Goal: Task Accomplishment & Management: Use online tool/utility

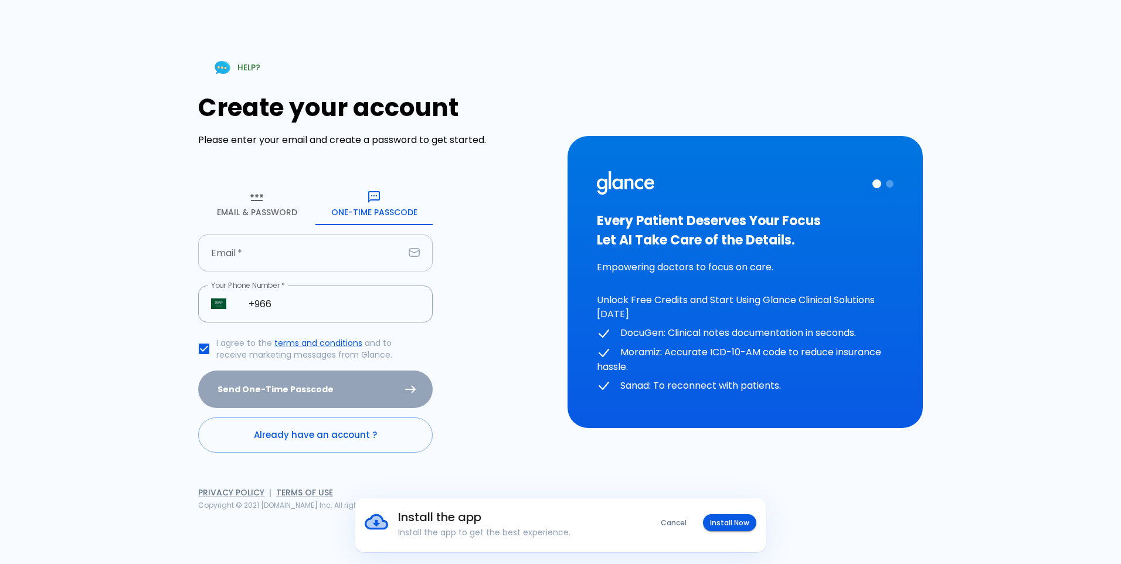
click at [342, 256] on input "Email   *" at bounding box center [301, 252] width 206 height 37
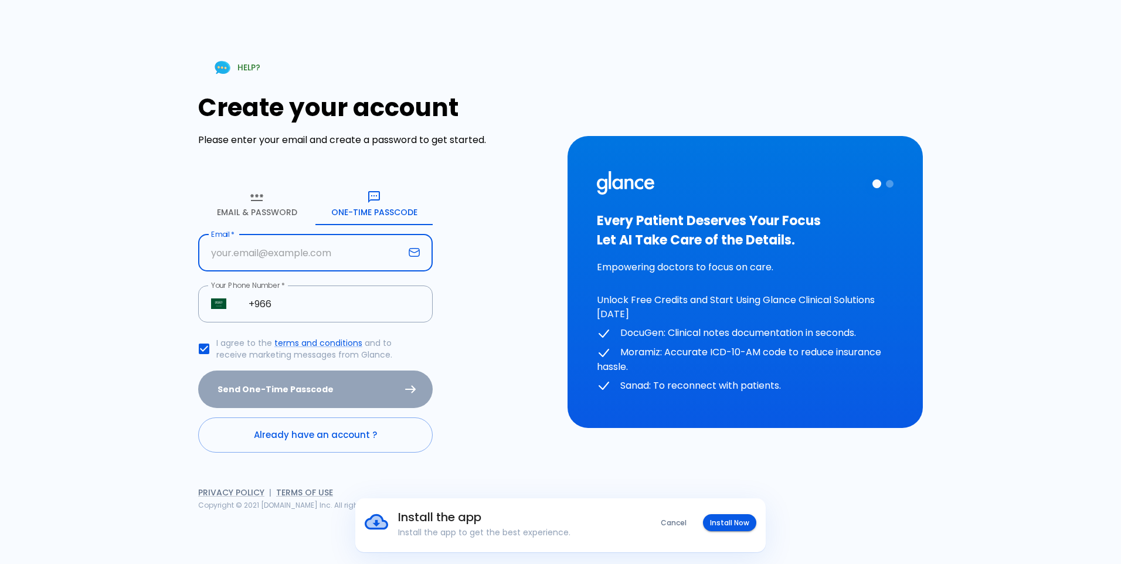
click at [310, 249] on input "Email   *" at bounding box center [301, 252] width 206 height 37
type input "[PERSON_NAME][EMAIL_ADDRESS][DOMAIN_NAME]"
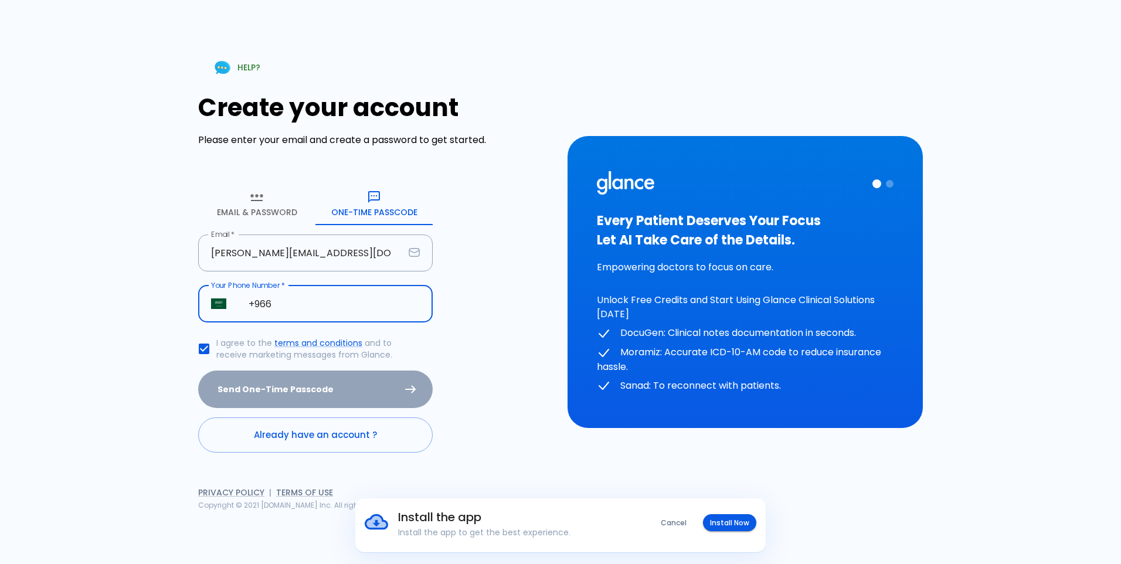
click at [303, 308] on input "+966" at bounding box center [334, 303] width 197 height 37
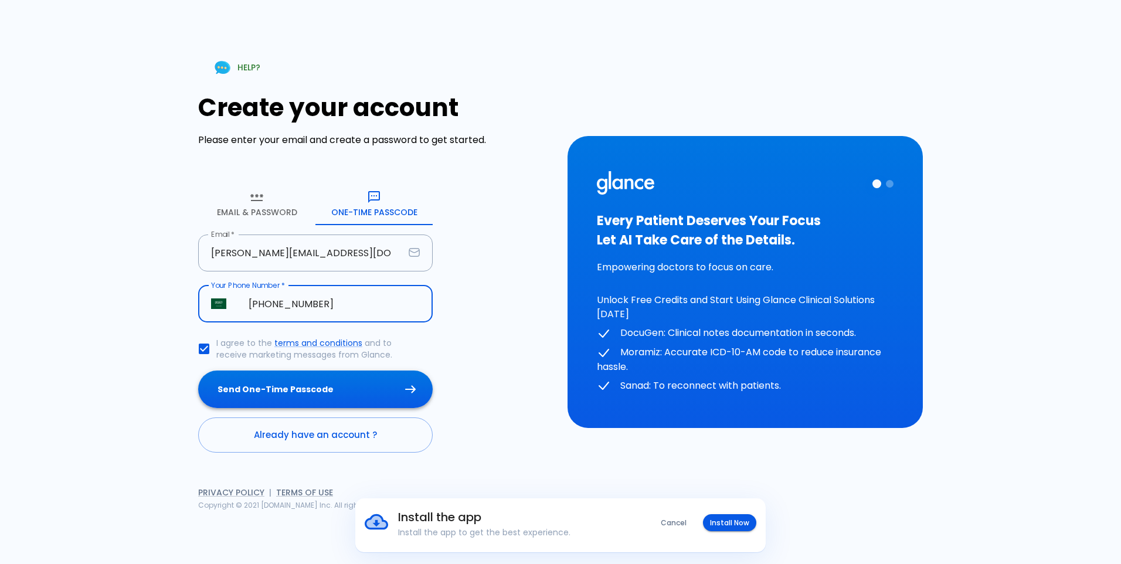
type input "[PHONE_NUMBER]"
click at [338, 395] on button "Send One-Time Passcode" at bounding box center [315, 389] width 234 height 38
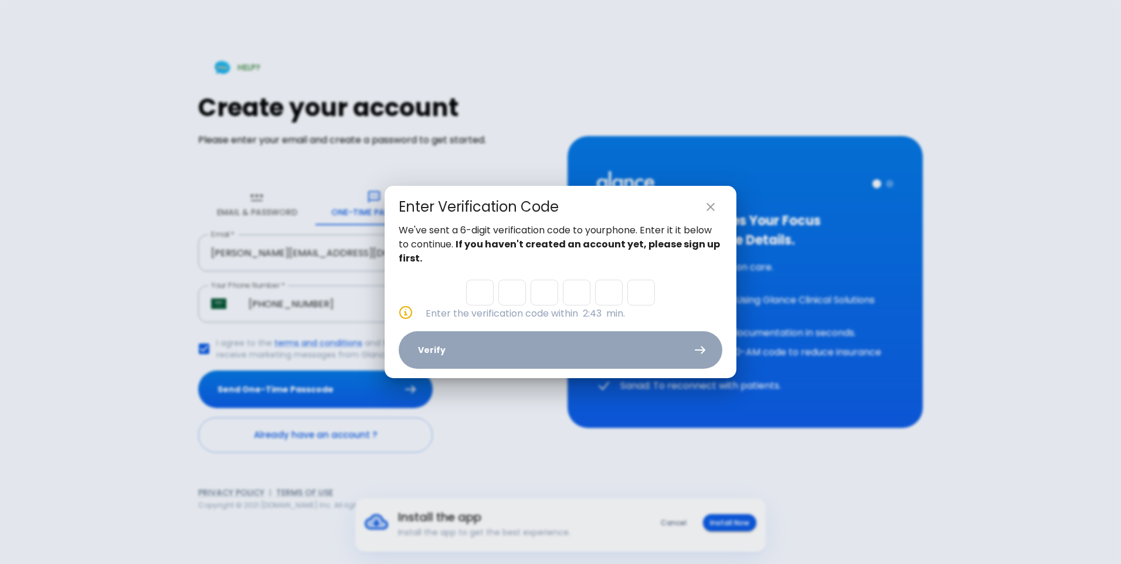
type input "6"
type input "9"
type input "0"
type input "3"
type input "1"
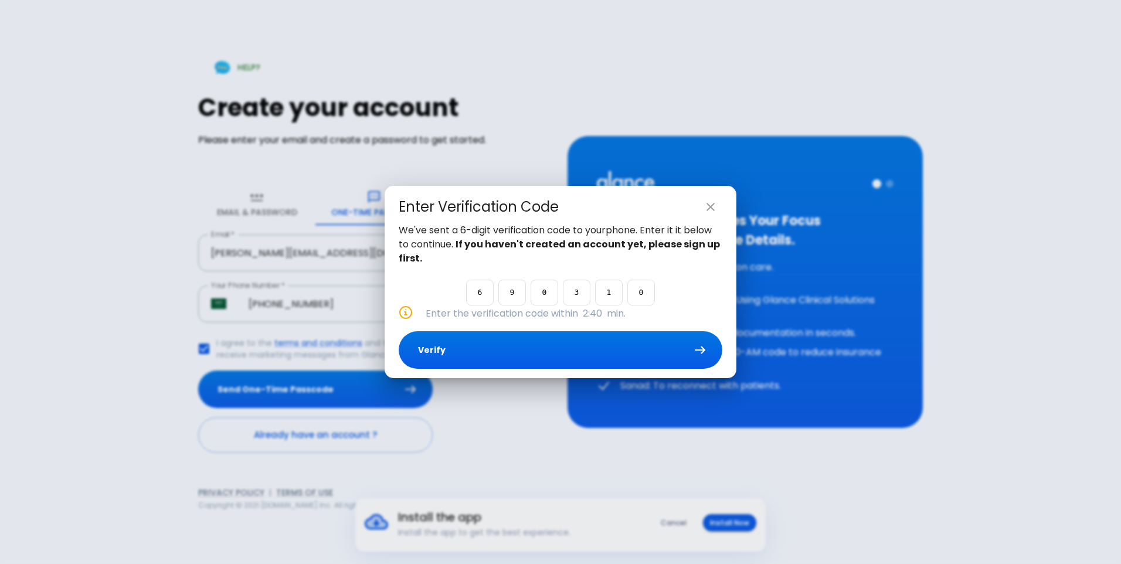
type input "0"
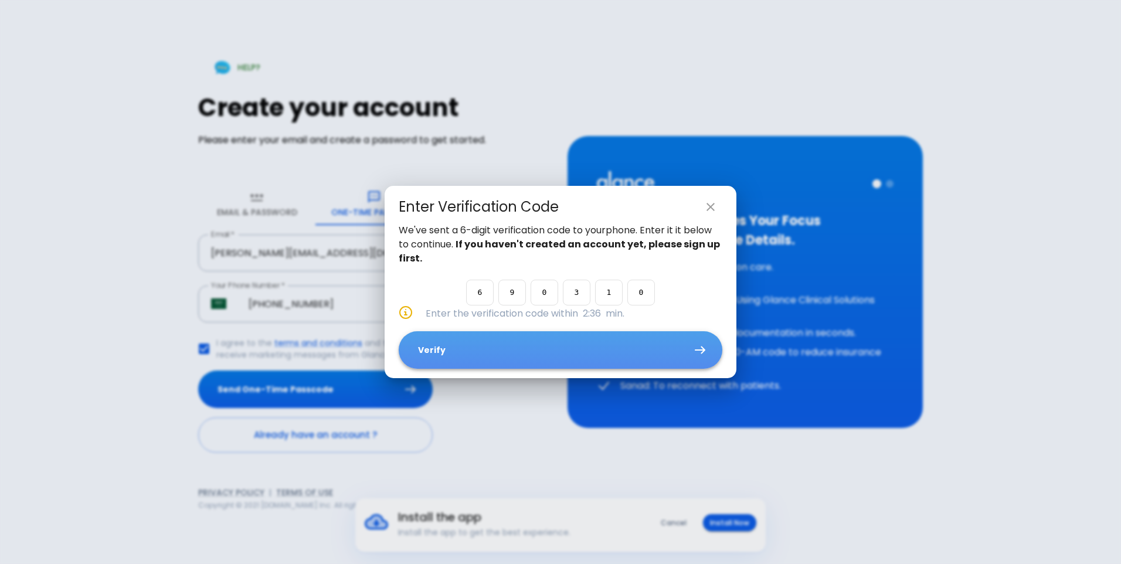
click at [550, 343] on button "Verify" at bounding box center [561, 350] width 324 height 38
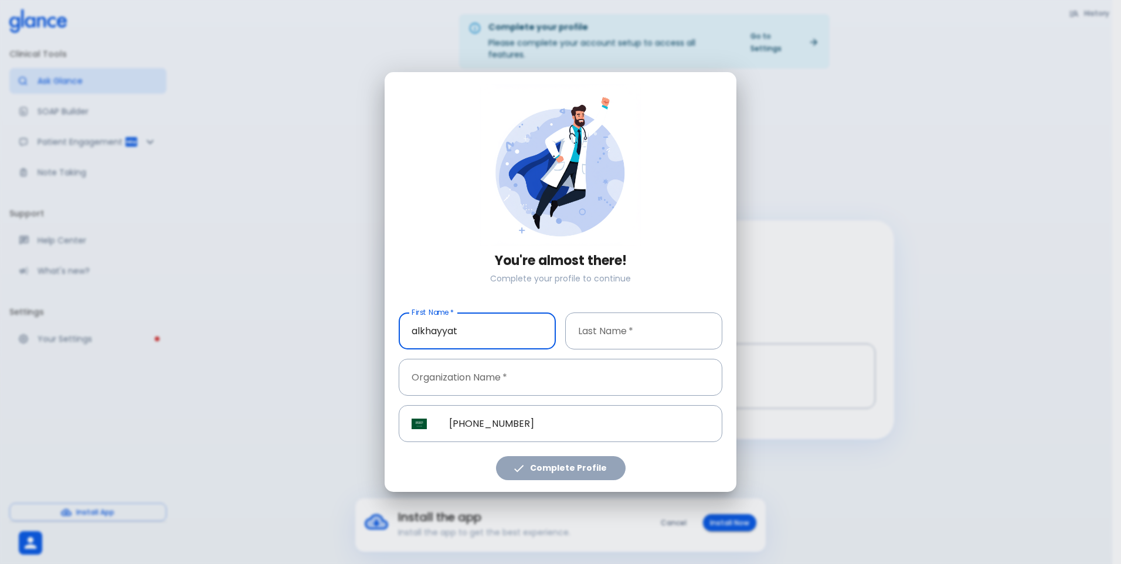
click at [432, 328] on input "alkhayyat" at bounding box center [477, 330] width 157 height 37
type input "[PERSON_NAME]"
click at [635, 324] on input "Last Name   *" at bounding box center [643, 330] width 157 height 37
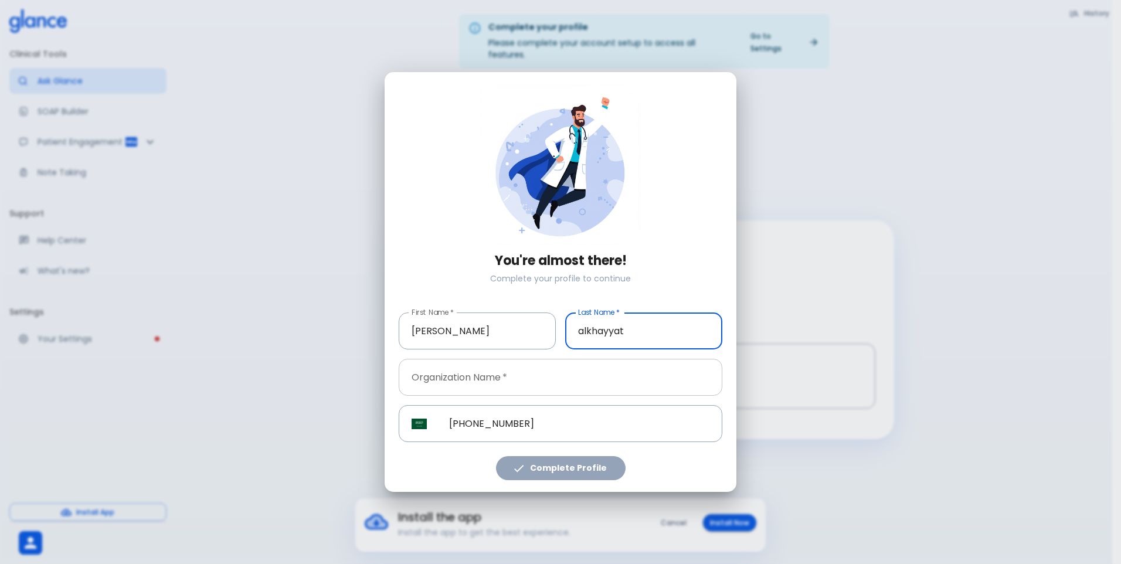
type input "alkhayyat"
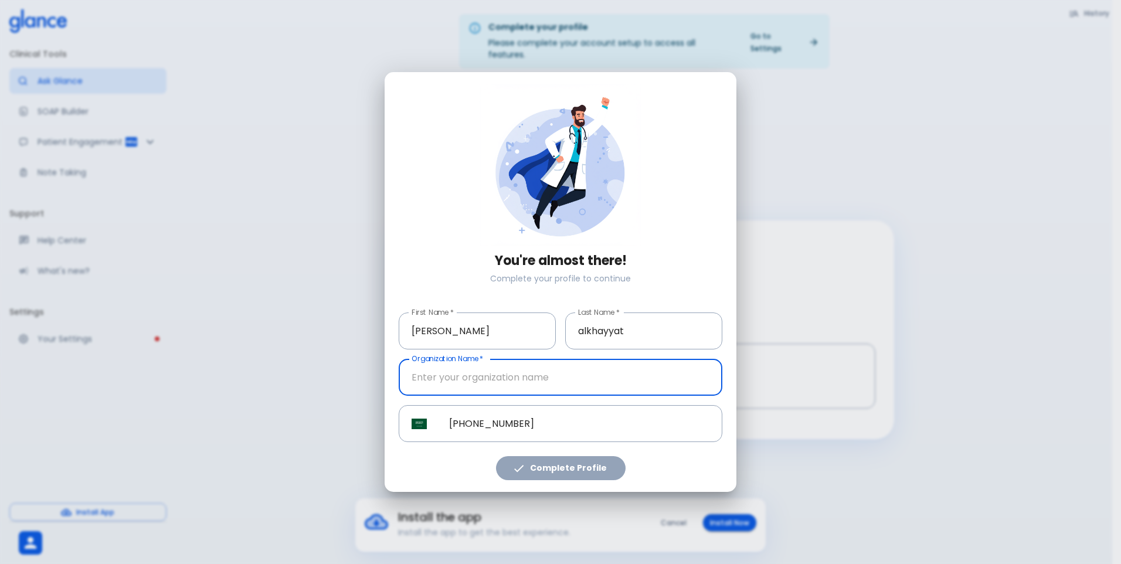
click at [581, 372] on input "Organization Name   *" at bounding box center [561, 377] width 324 height 37
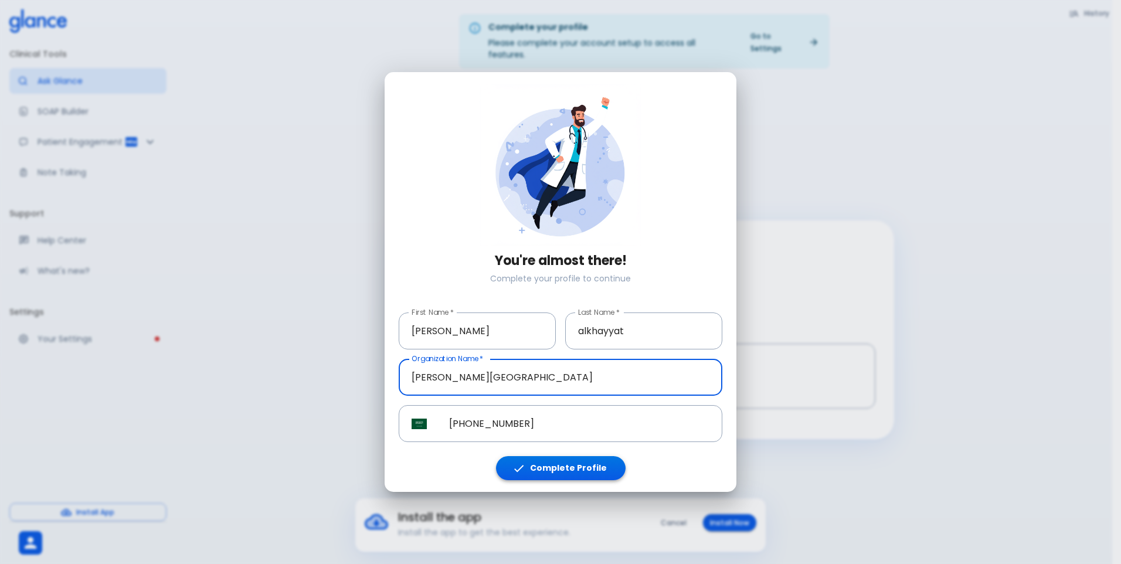
type input "[PERSON_NAME][GEOGRAPHIC_DATA]"
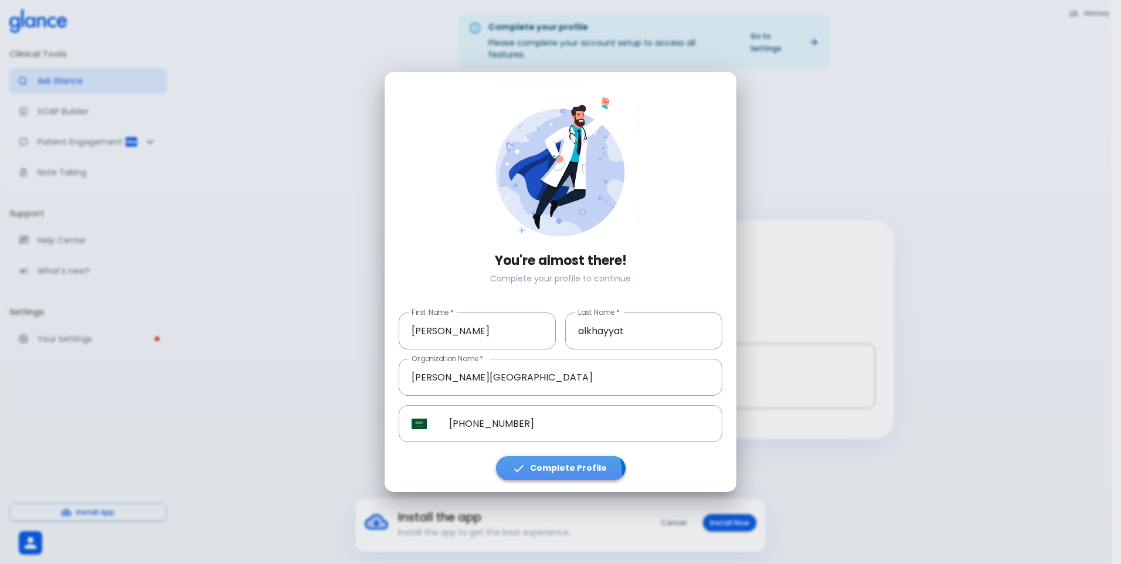
click at [559, 474] on button "Complete Profile" at bounding box center [561, 468] width 130 height 24
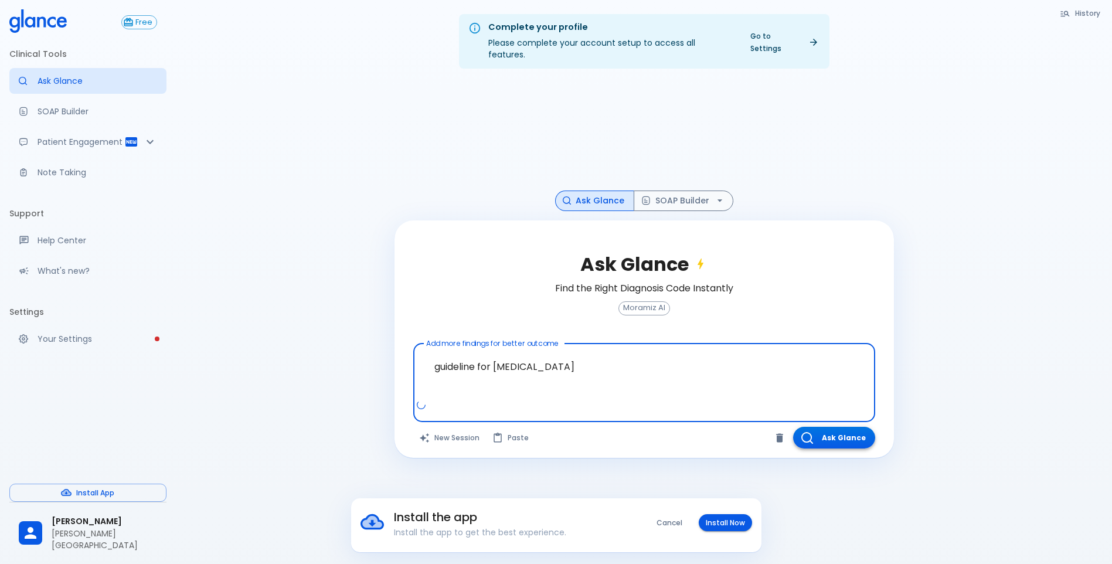
type textarea "guideline for [MEDICAL_DATA]"
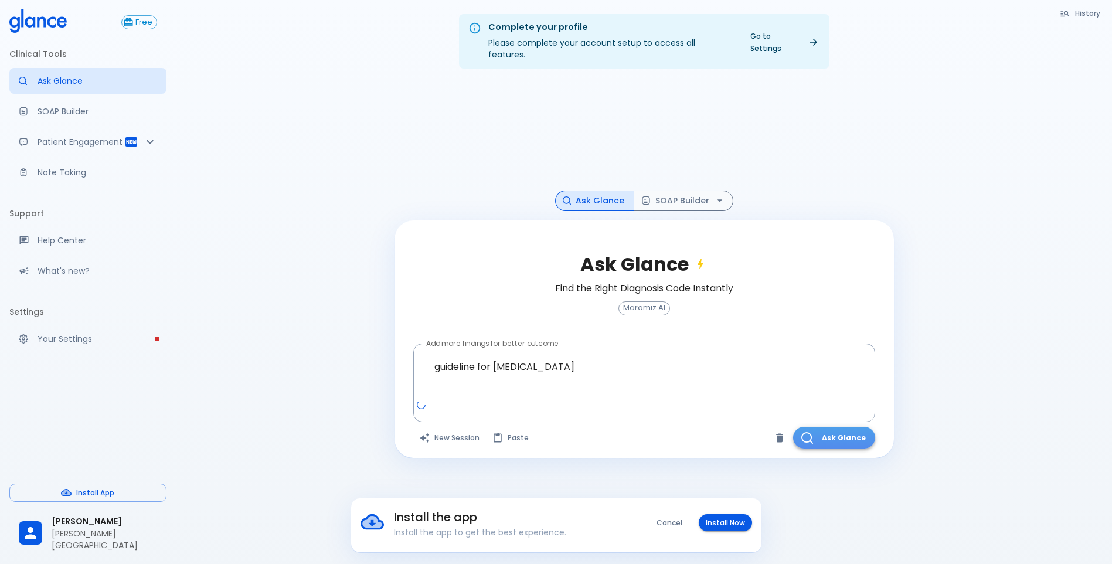
click at [822, 427] on button "Ask Glance" at bounding box center [834, 438] width 82 height 22
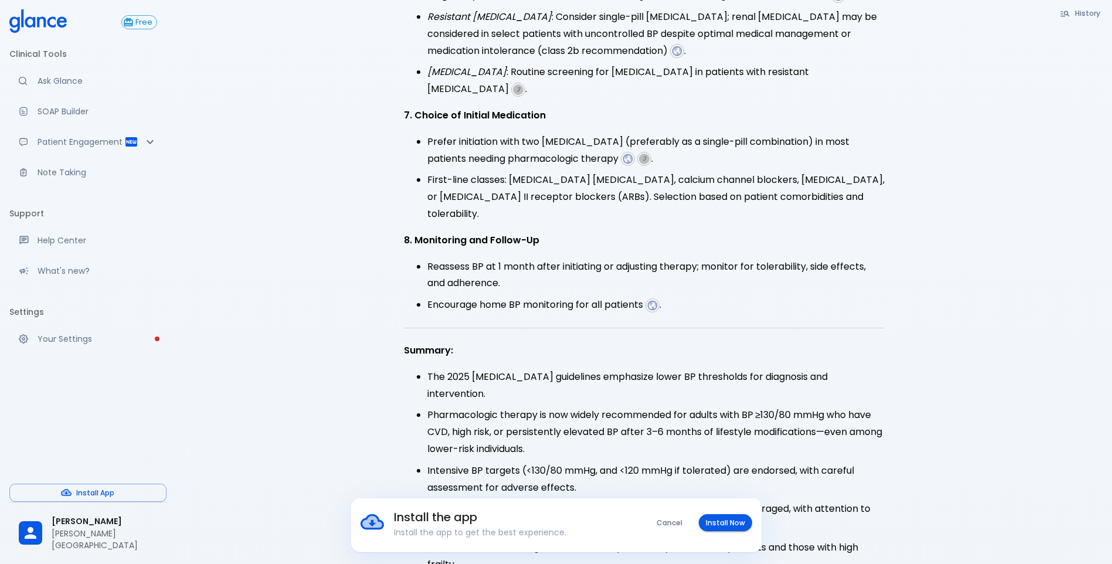
scroll to position [889, 0]
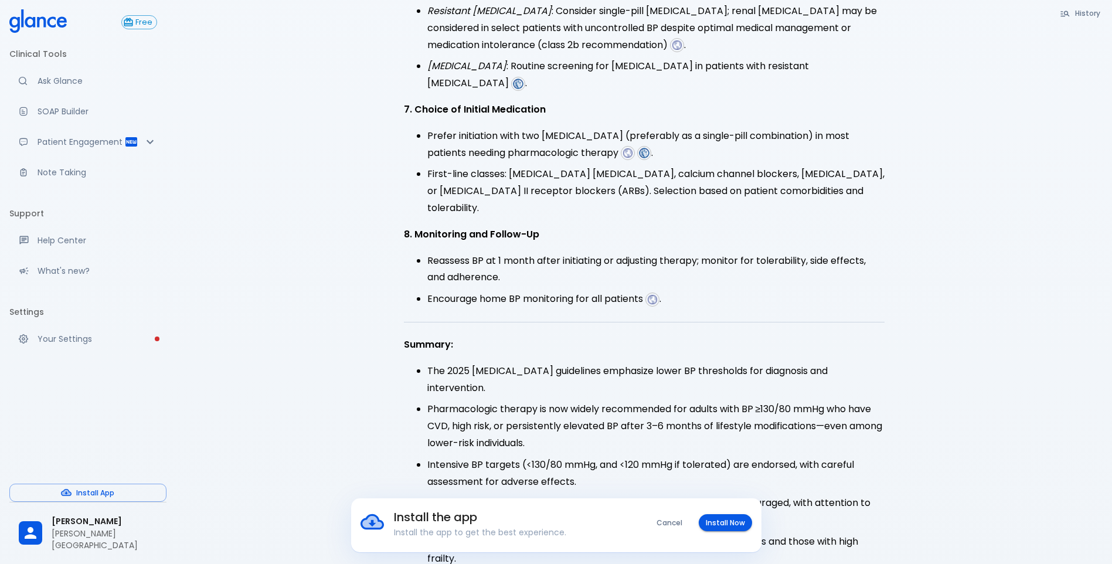
click at [674, 518] on button "Cancel" at bounding box center [669, 522] width 40 height 17
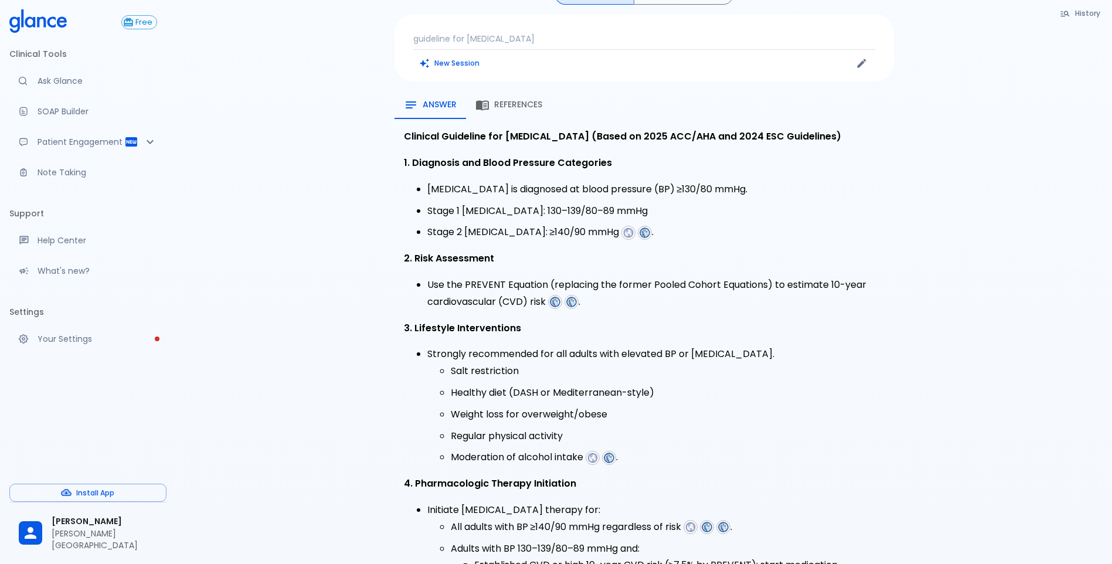
scroll to position [0, 0]
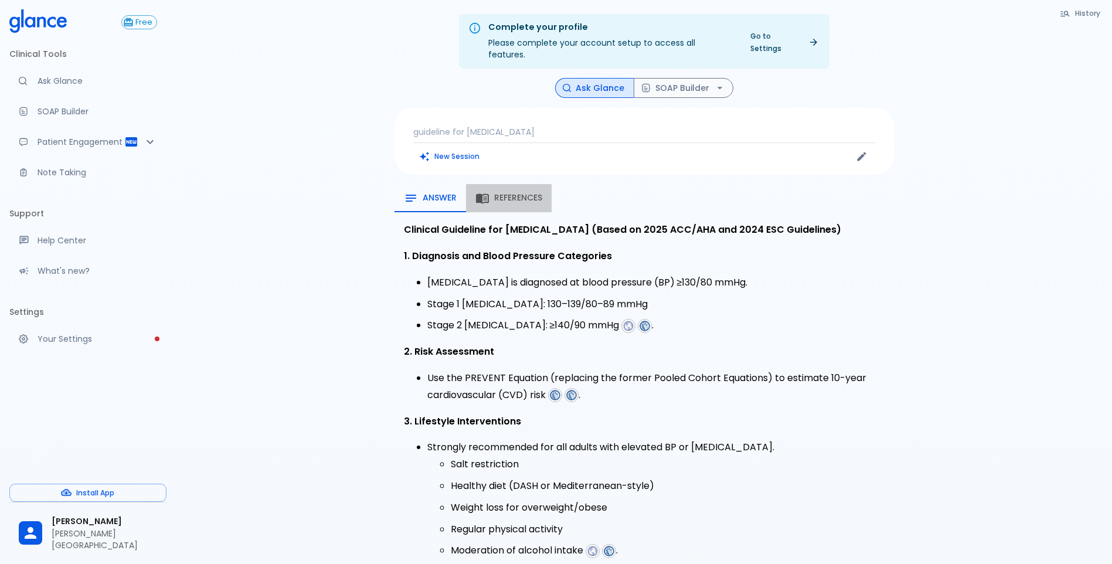
click at [518, 193] on span "References" at bounding box center [518, 198] width 48 height 11
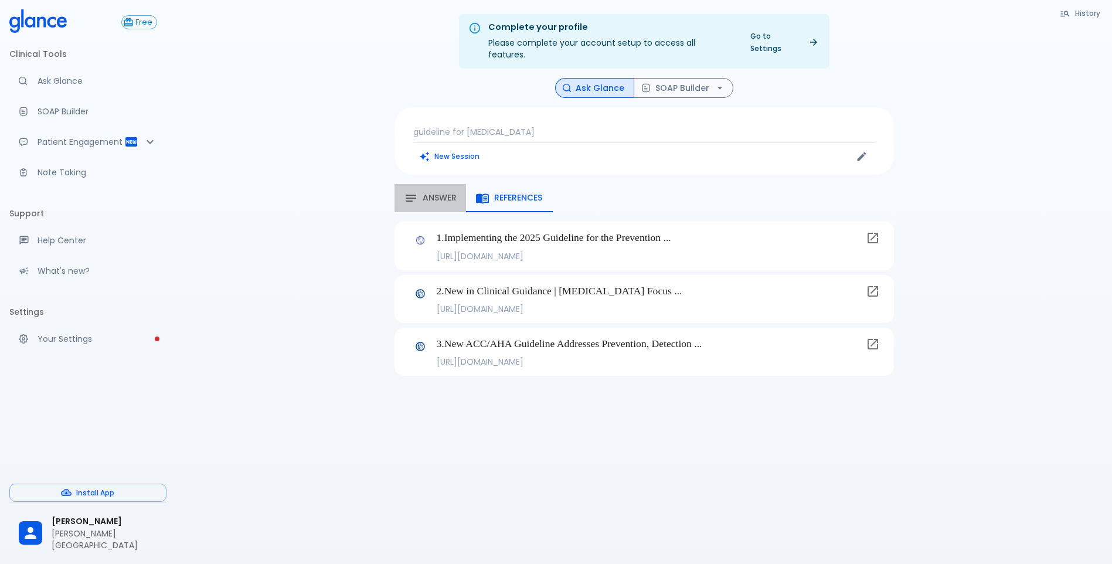
click at [436, 195] on button "Answer" at bounding box center [430, 198] width 72 height 28
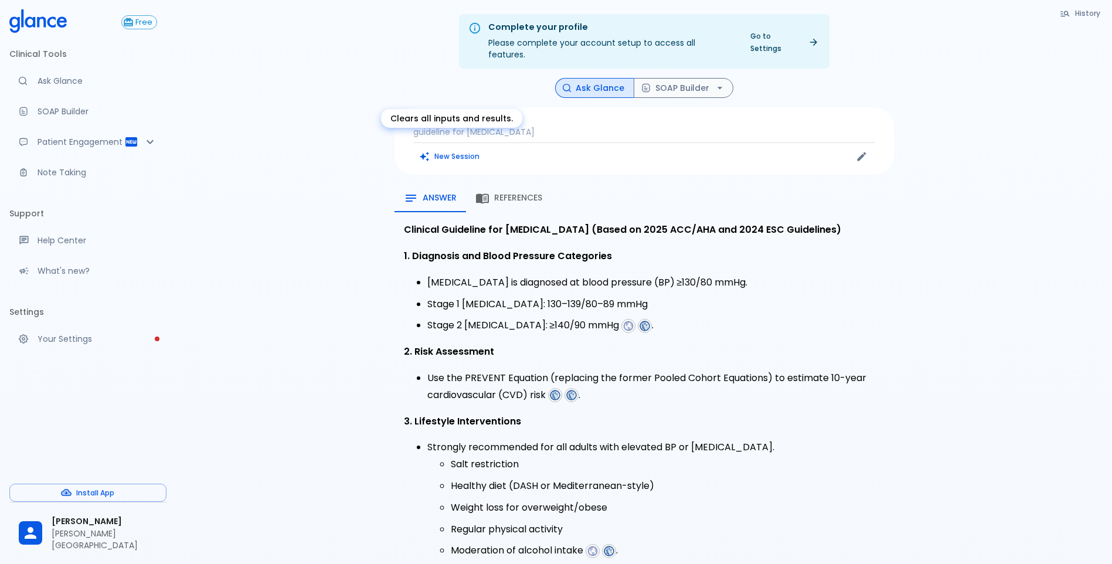
click at [465, 148] on button "New Session" at bounding box center [449, 156] width 73 height 17
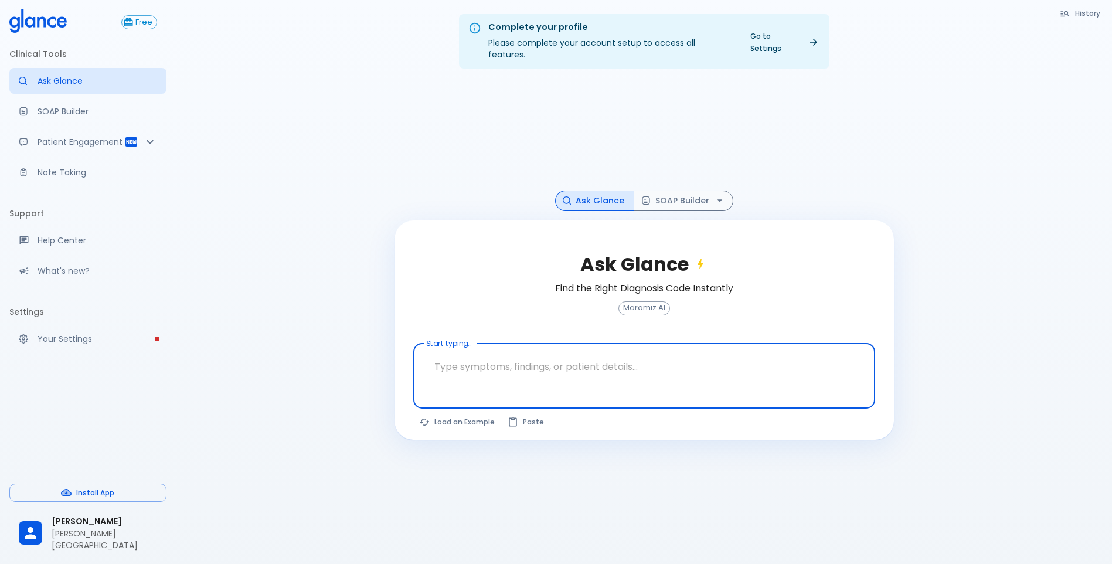
click at [1069, 12] on icon "button" at bounding box center [1065, 13] width 11 height 11
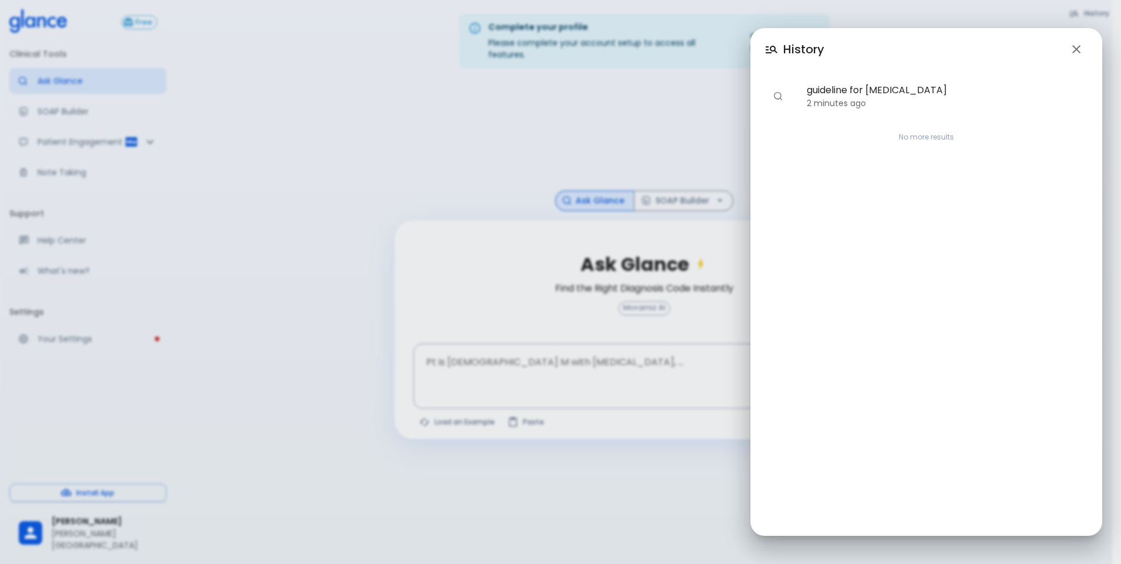
click at [640, 134] on div "History guideline for [MEDICAL_DATA] 2 minutes ago No more results" at bounding box center [560, 282] width 1121 height 564
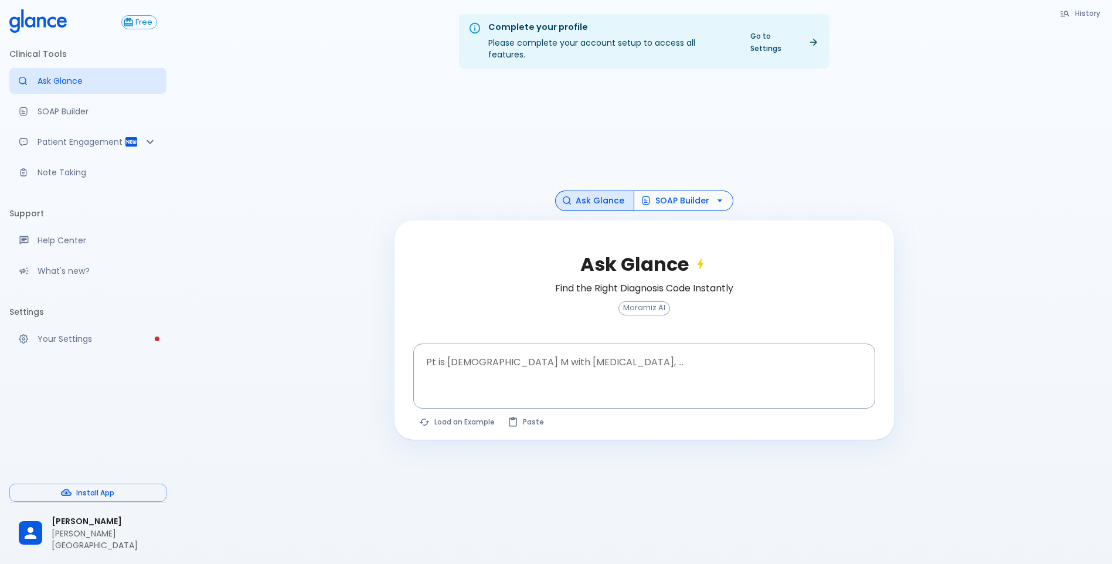
click at [685, 193] on button "SOAP Builder" at bounding box center [684, 201] width 100 height 21
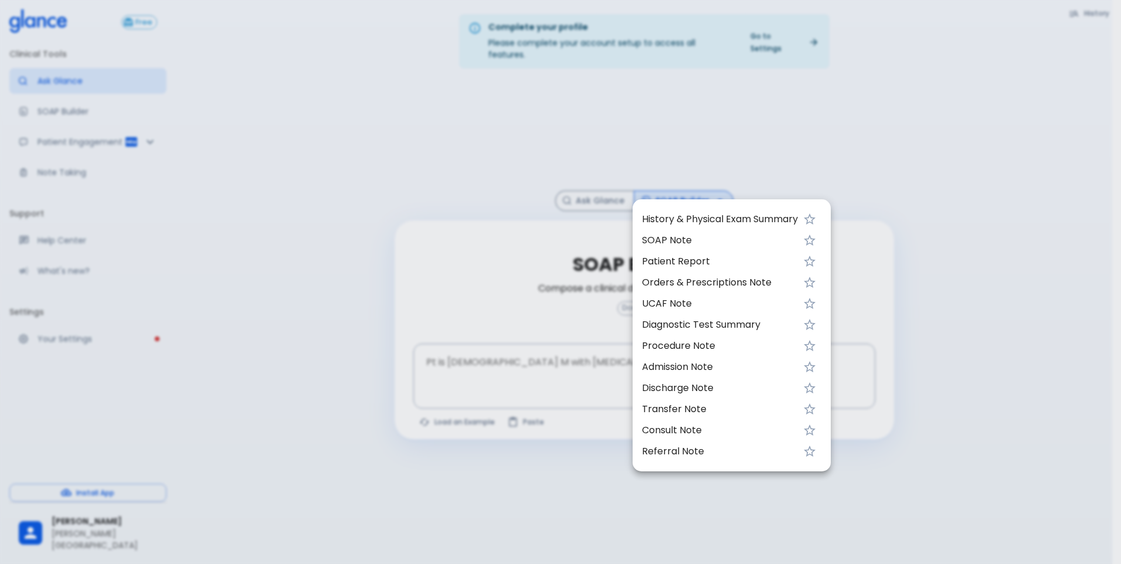
click at [702, 243] on span "SOAP Note" at bounding box center [720, 240] width 156 height 14
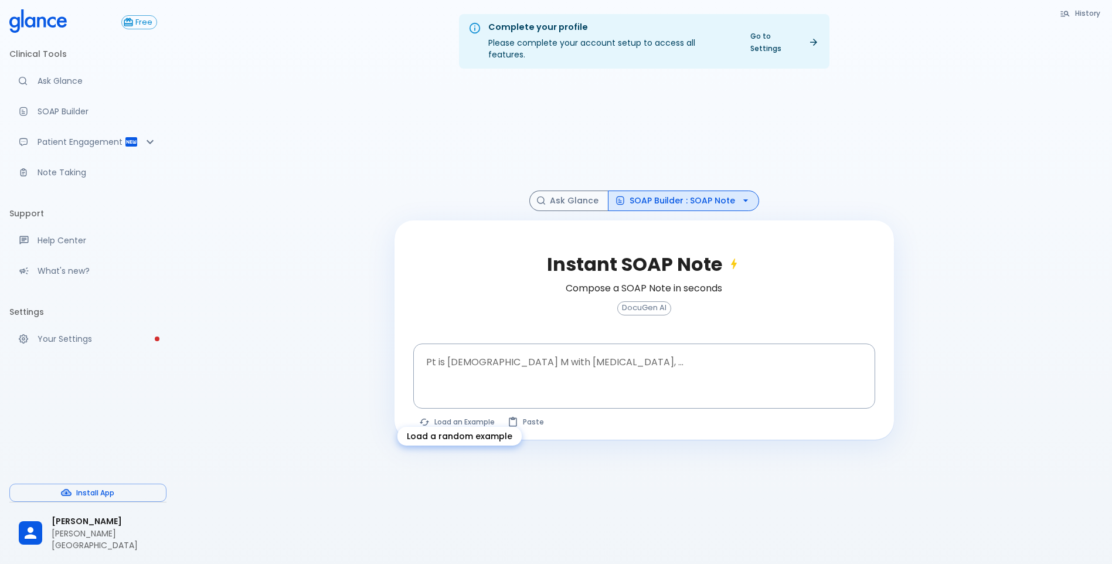
click at [482, 413] on button "Load an Example" at bounding box center [457, 421] width 89 height 17
type textarea "30F, weight loss, [MEDICAL_DATA], [MEDICAL_DATA], HR 121, [MEDICAL_DATA], TSH u…"
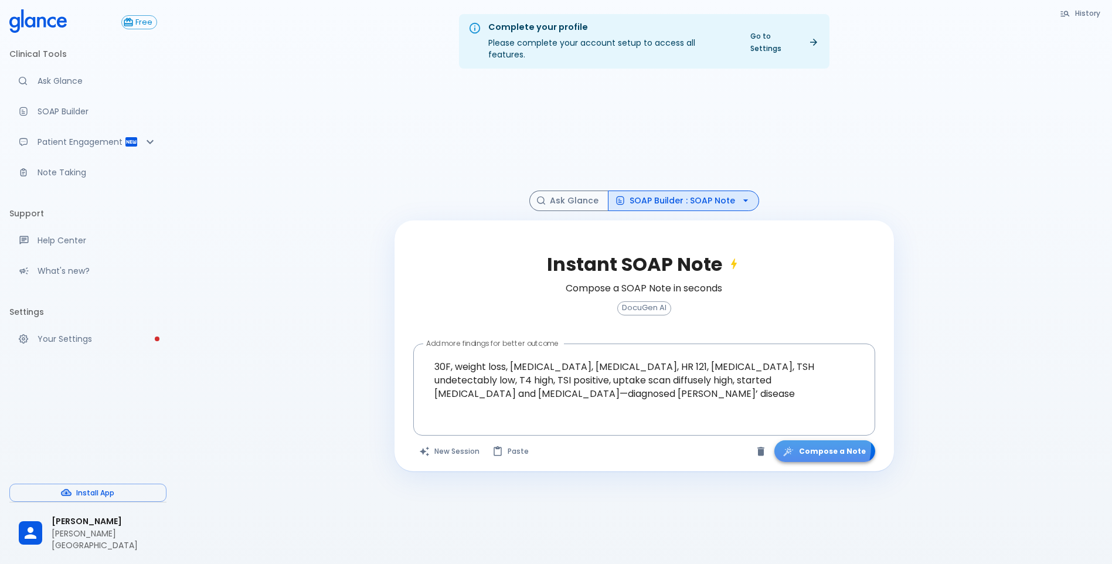
click at [820, 440] on button "Compose a Note" at bounding box center [824, 451] width 101 height 22
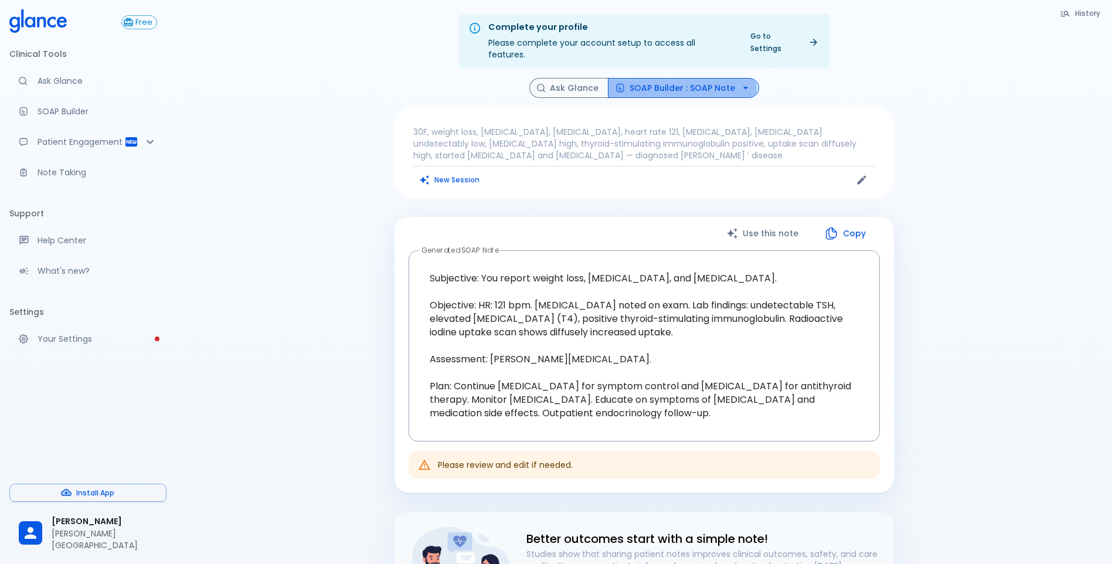
click at [645, 81] on button "SOAP Builder : SOAP Note" at bounding box center [683, 88] width 151 height 21
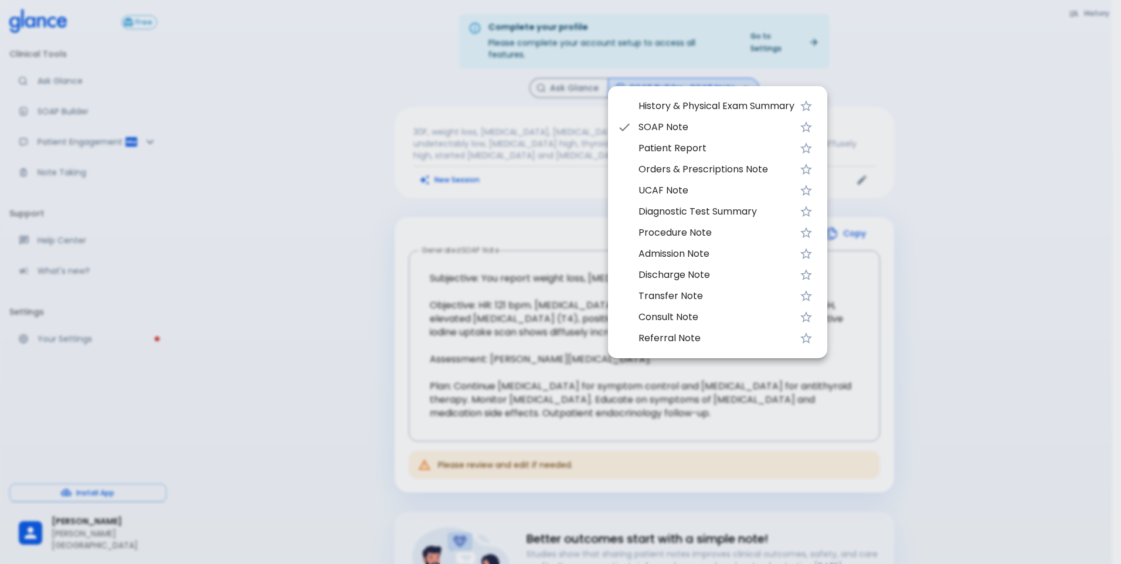
click at [683, 188] on span "UCAF Note" at bounding box center [716, 190] width 156 height 14
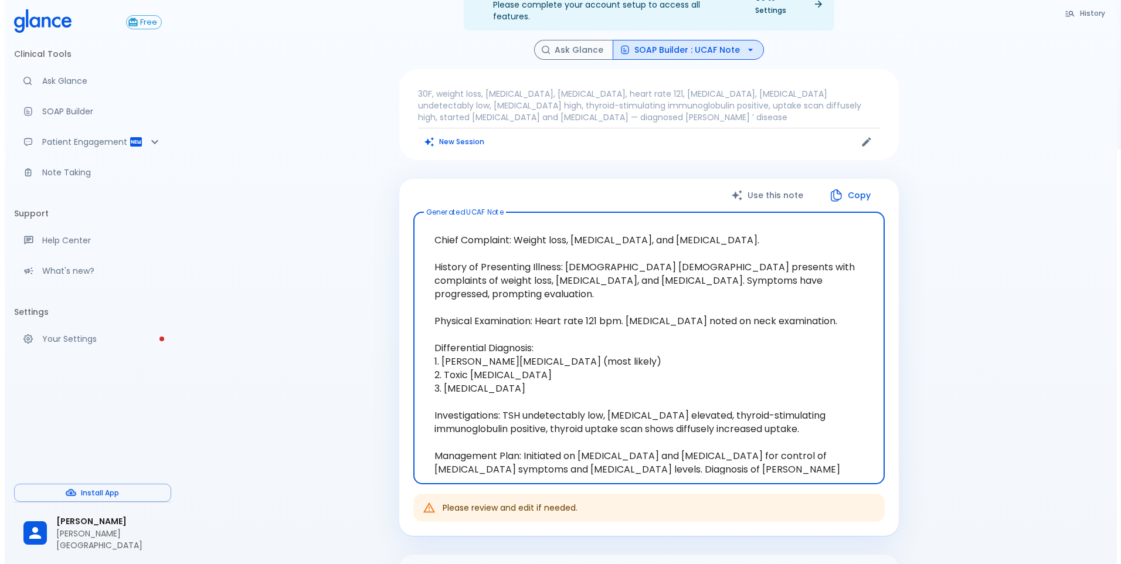
scroll to position [59, 0]
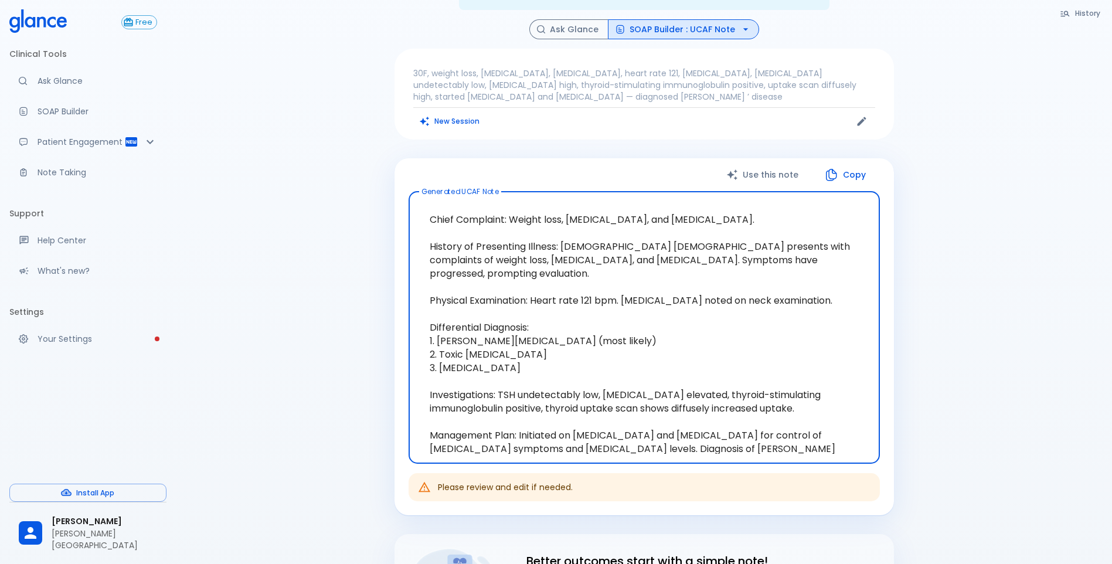
drag, startPoint x: 511, startPoint y: 317, endPoint x: 571, endPoint y: 310, distance: 60.8
click at [571, 310] on textarea "Chief Complaint: Weight loss, [MEDICAL_DATA], and [MEDICAL_DATA]. History of Pr…" at bounding box center [644, 327] width 455 height 253
click at [472, 333] on textarea "Chief Complaint: Weight loss, [MEDICAL_DATA], and [MEDICAL_DATA]. History of Pr…" at bounding box center [644, 327] width 455 height 253
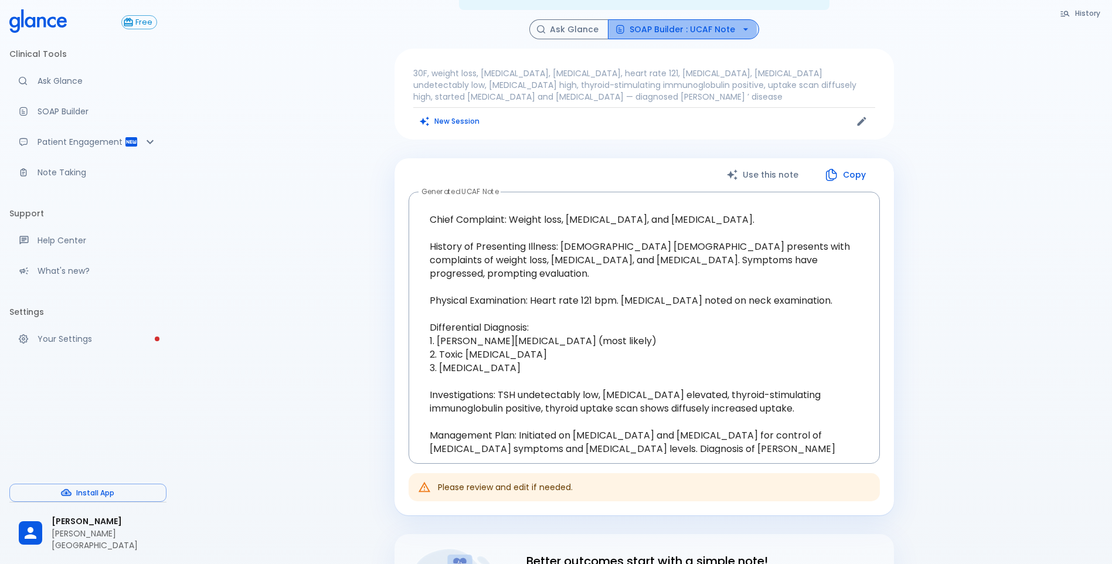
click at [648, 19] on button "SOAP Builder : UCAF Note" at bounding box center [683, 29] width 151 height 21
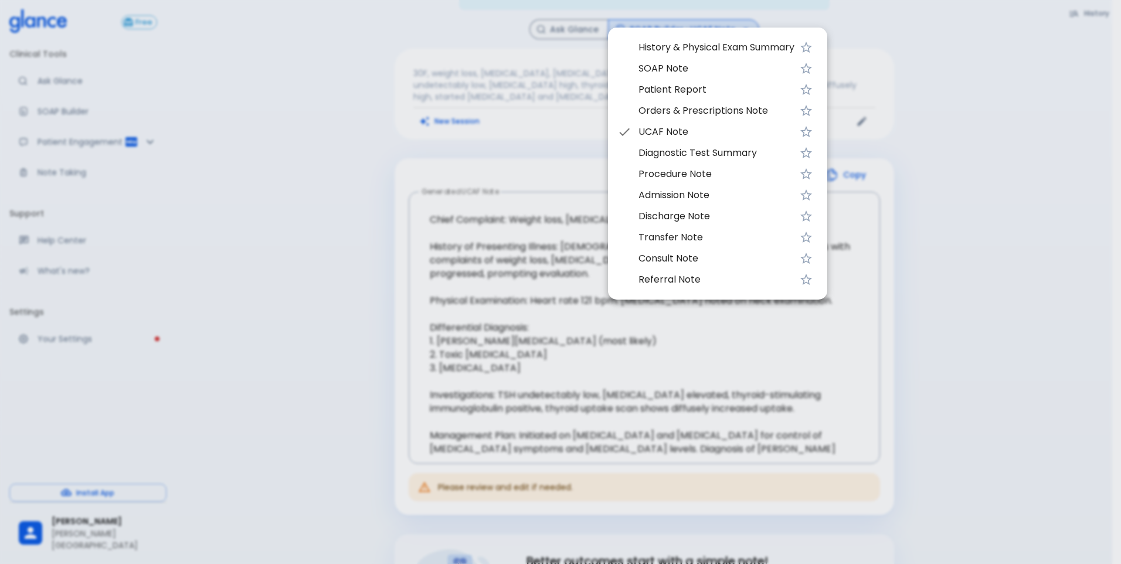
click at [664, 89] on span "Patient Report" at bounding box center [716, 90] width 156 height 14
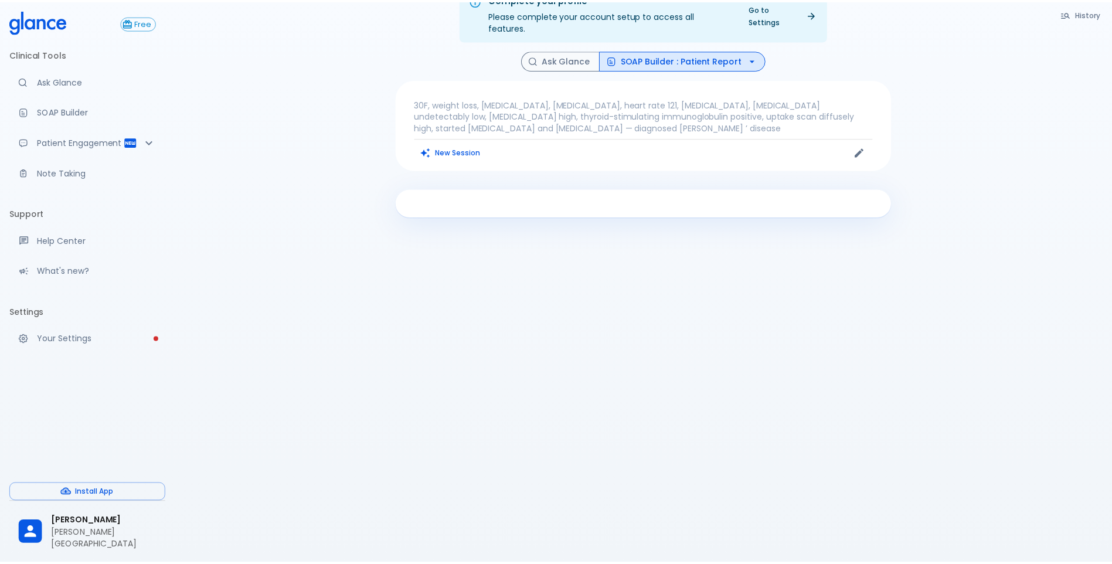
scroll to position [28, 0]
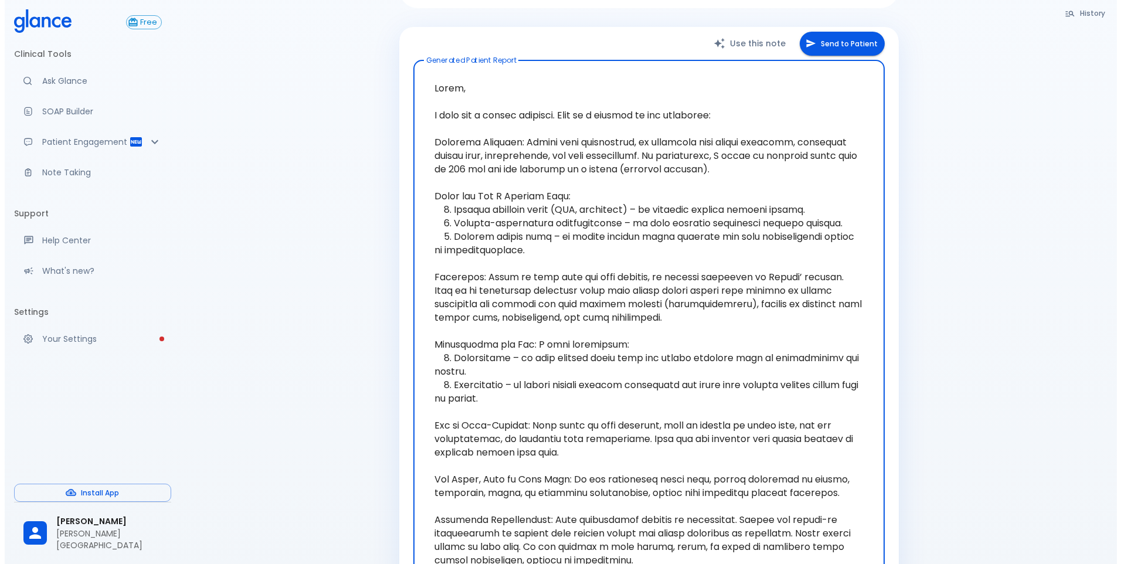
scroll to position [204, 0]
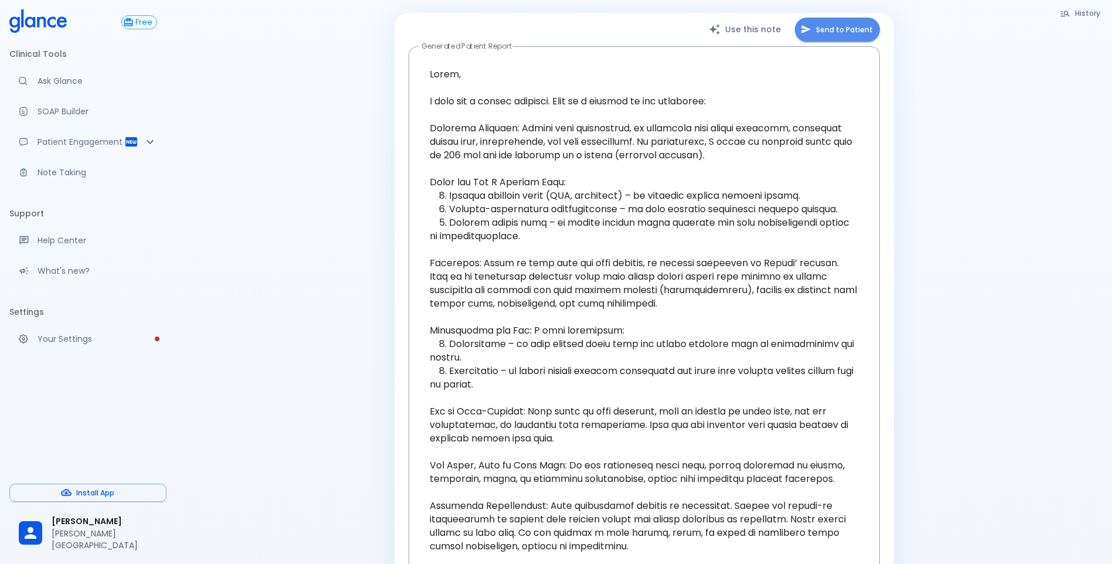
click at [851, 27] on button "Send to Patient" at bounding box center [837, 30] width 85 height 24
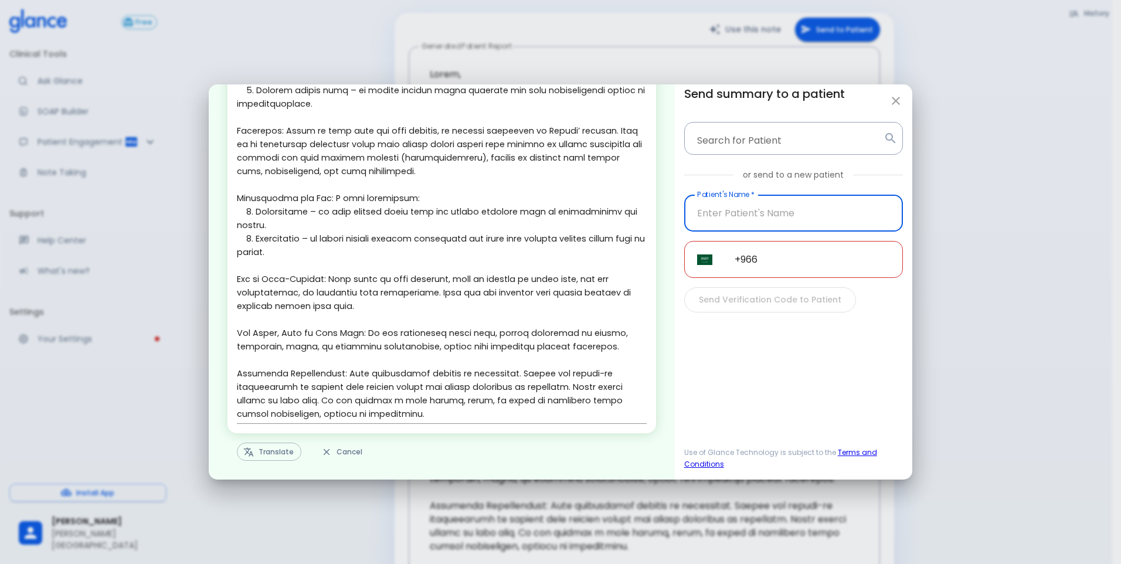
scroll to position [192, 0]
click at [261, 450] on button "Translate" at bounding box center [269, 451] width 64 height 18
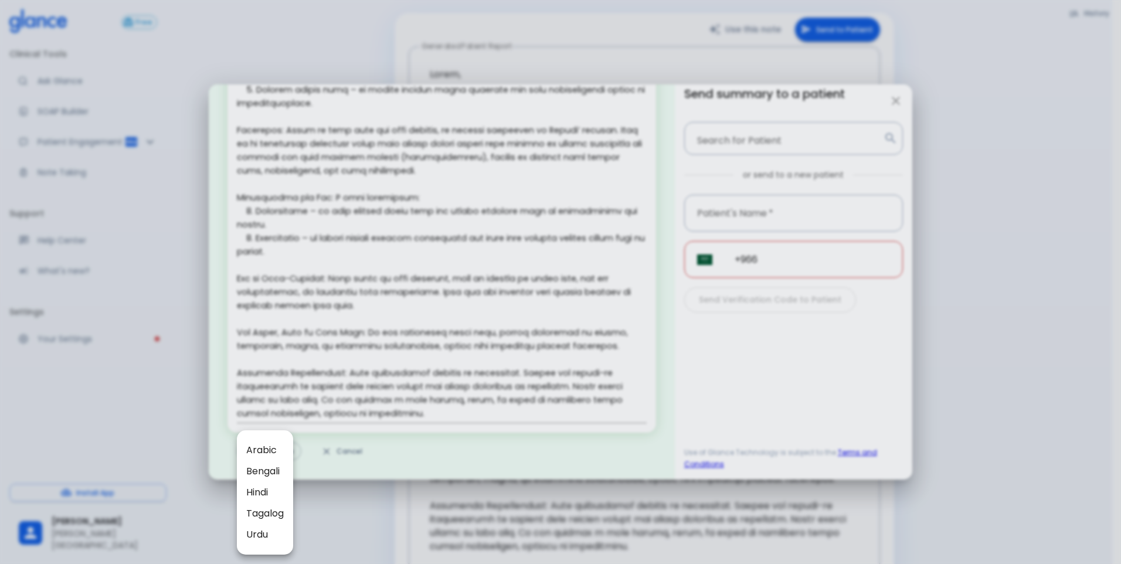
click at [271, 452] on span "Arabic" at bounding box center [265, 450] width 38 height 14
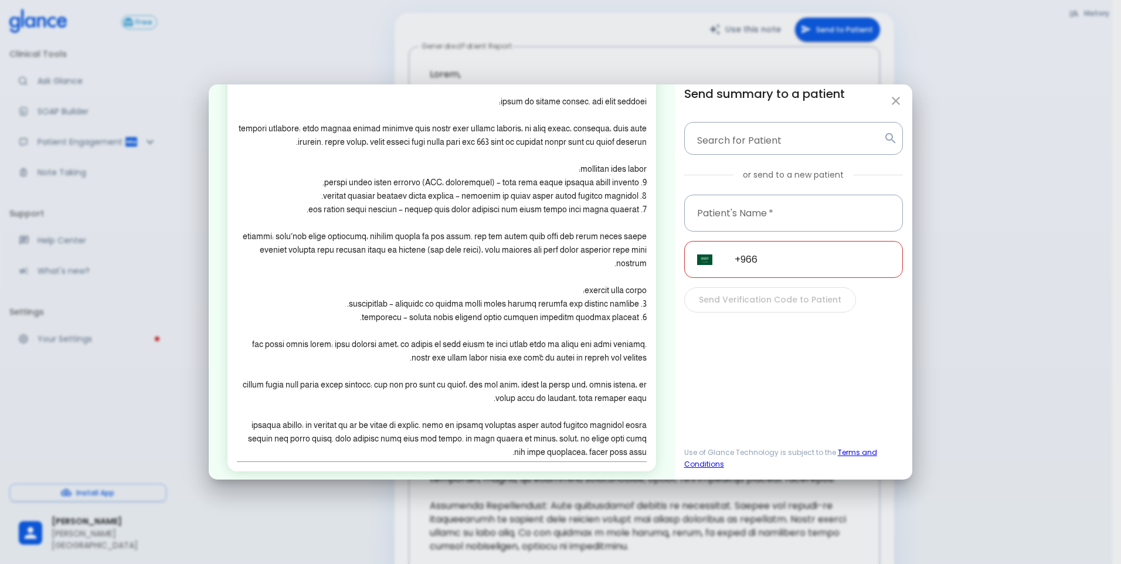
scroll to position [97, 0]
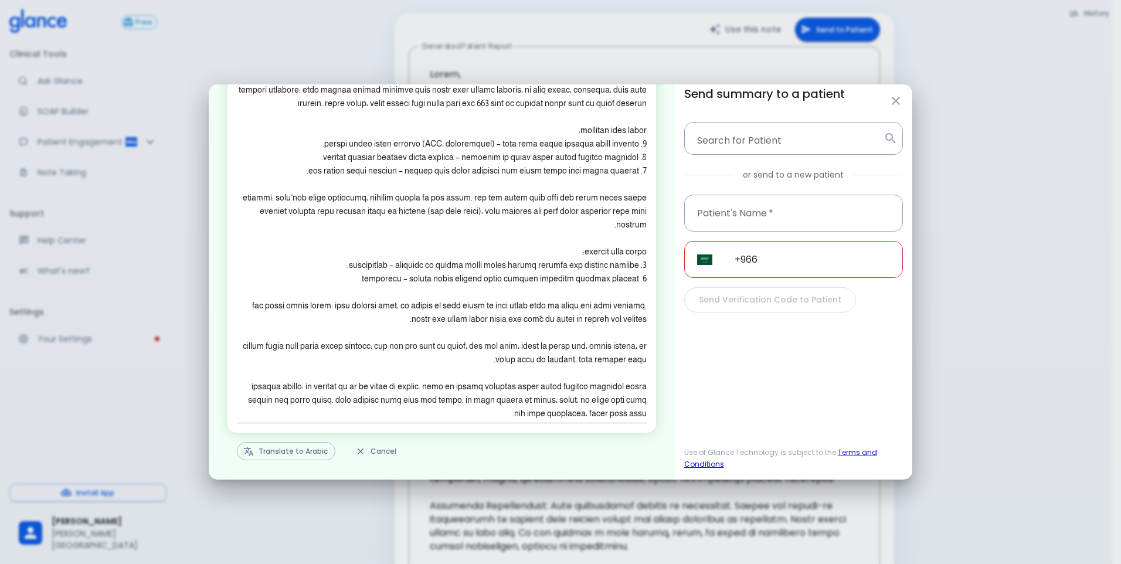
click at [1038, 376] on div "Edit & personalize the note before sending to patient. x Translate to Arabic Ca…" at bounding box center [560, 282] width 1121 height 564
type textarea "Lorem, I dolo sit a consec adipisci. Elit se d eiusmod te inc utlaboree: Dolore…"
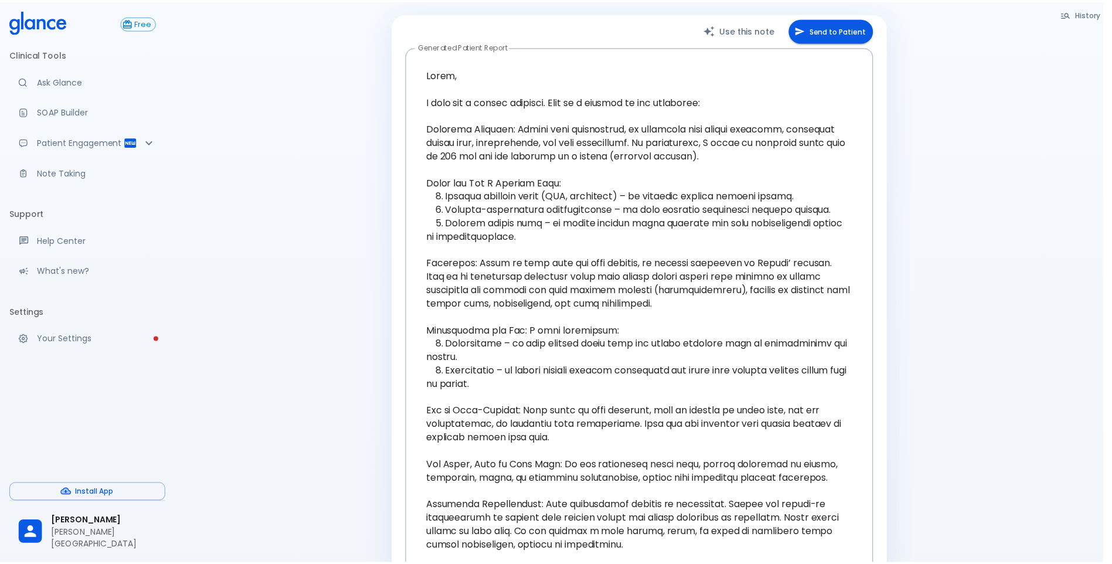
scroll to position [0, 0]
